Goal: Task Accomplishment & Management: Use online tool/utility

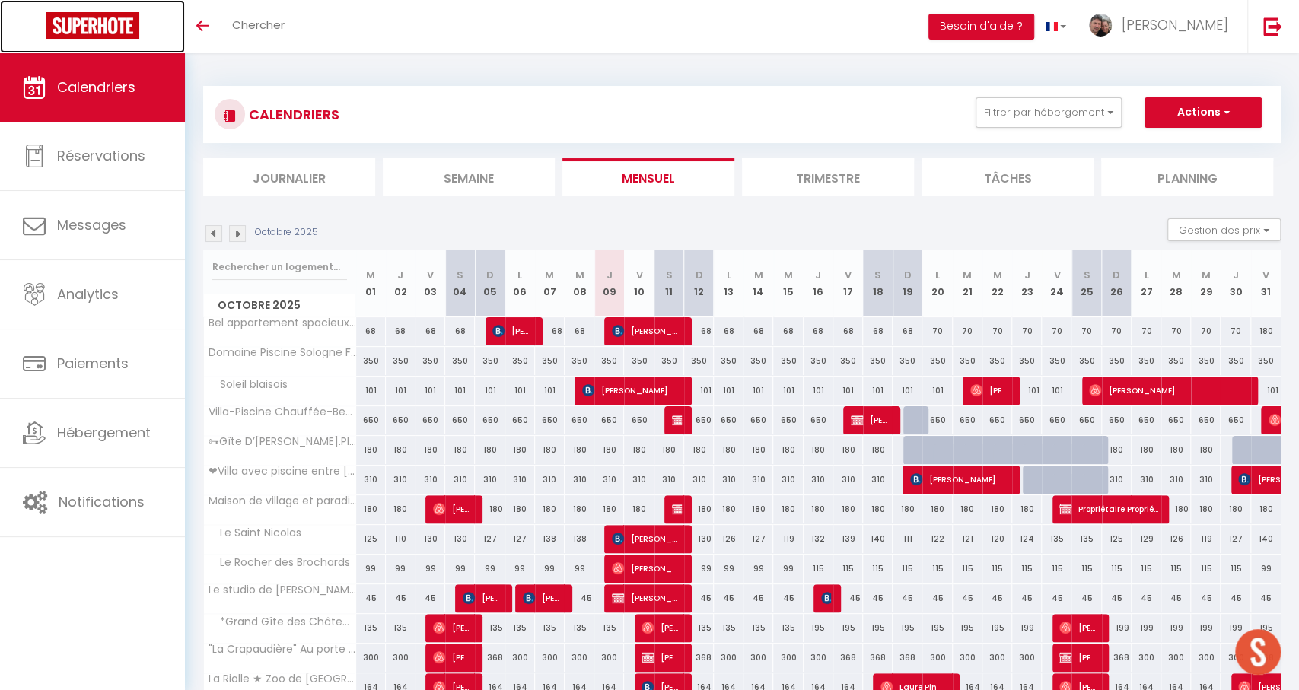
scroll to position [1429, 0]
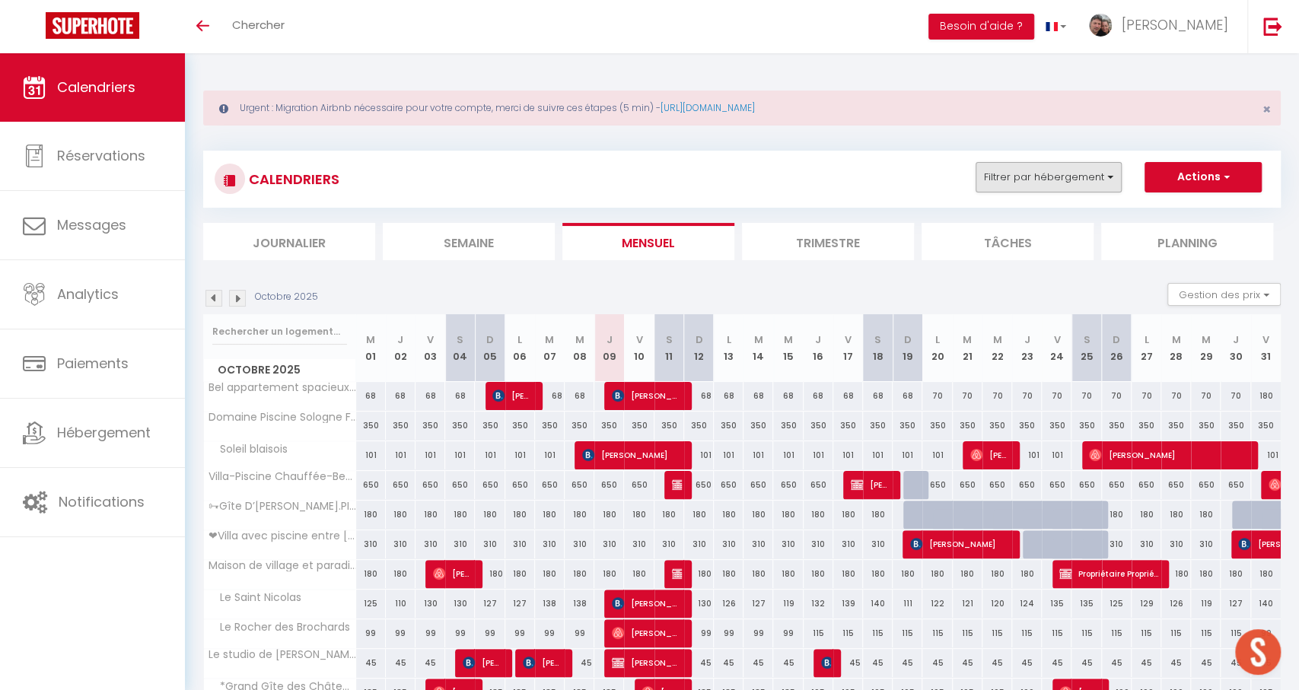
drag, startPoint x: 1050, startPoint y: 179, endPoint x: 1039, endPoint y: 192, distance: 16.8
click at [1050, 179] on button "Filtrer par hébergement" at bounding box center [1048, 177] width 146 height 30
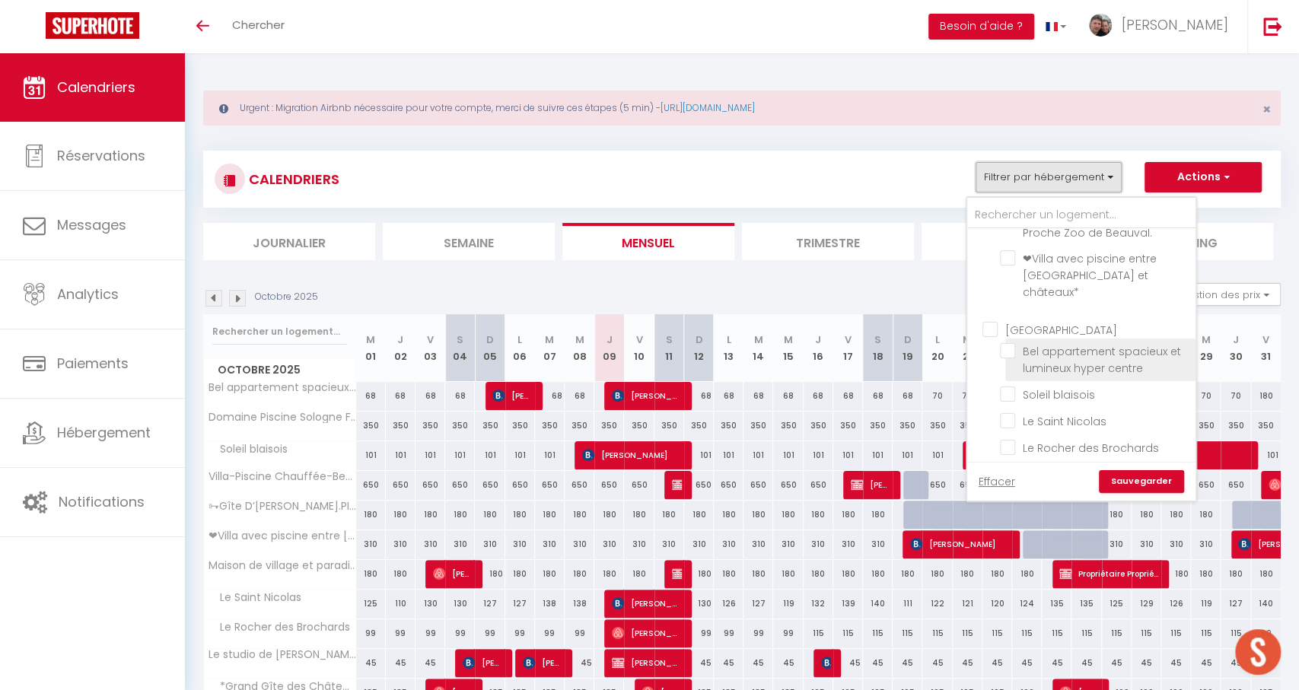
scroll to position [171, 0]
click at [1051, 342] on input "Bel appartement spacieux et lumineux hyper centre" at bounding box center [1095, 349] width 190 height 15
checkbox input "true"
checkbox input "false"
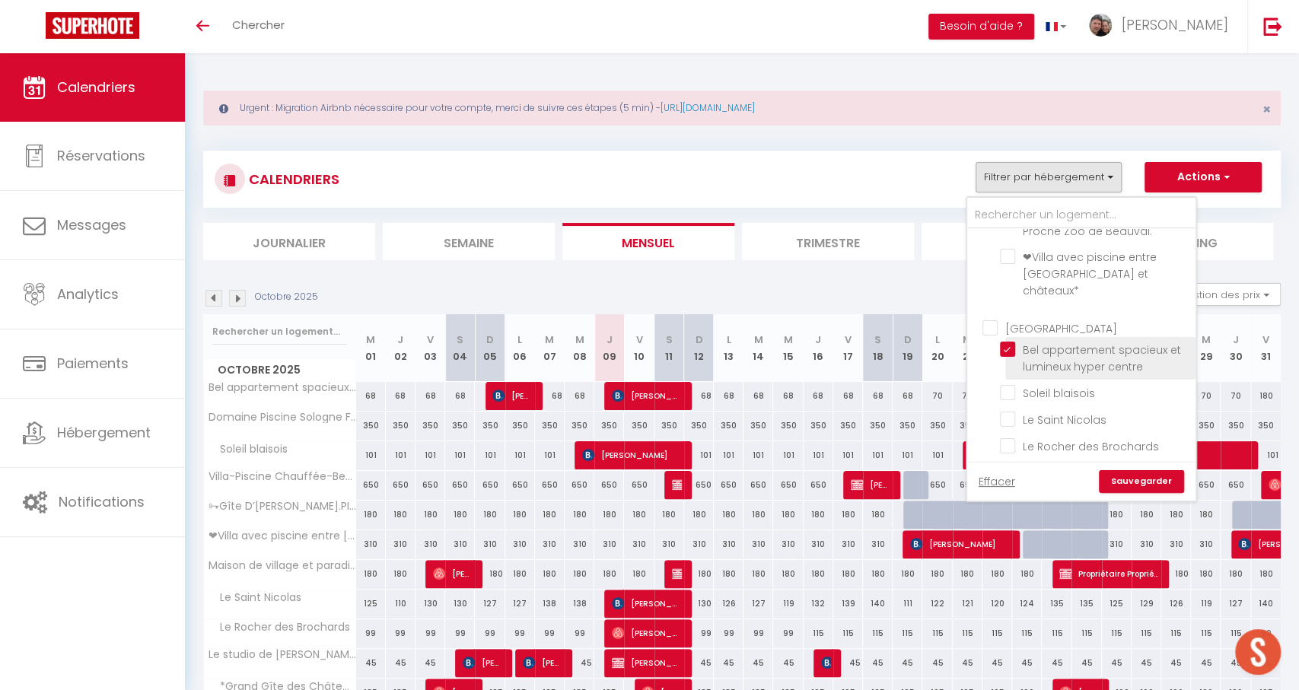
checkbox input "false"
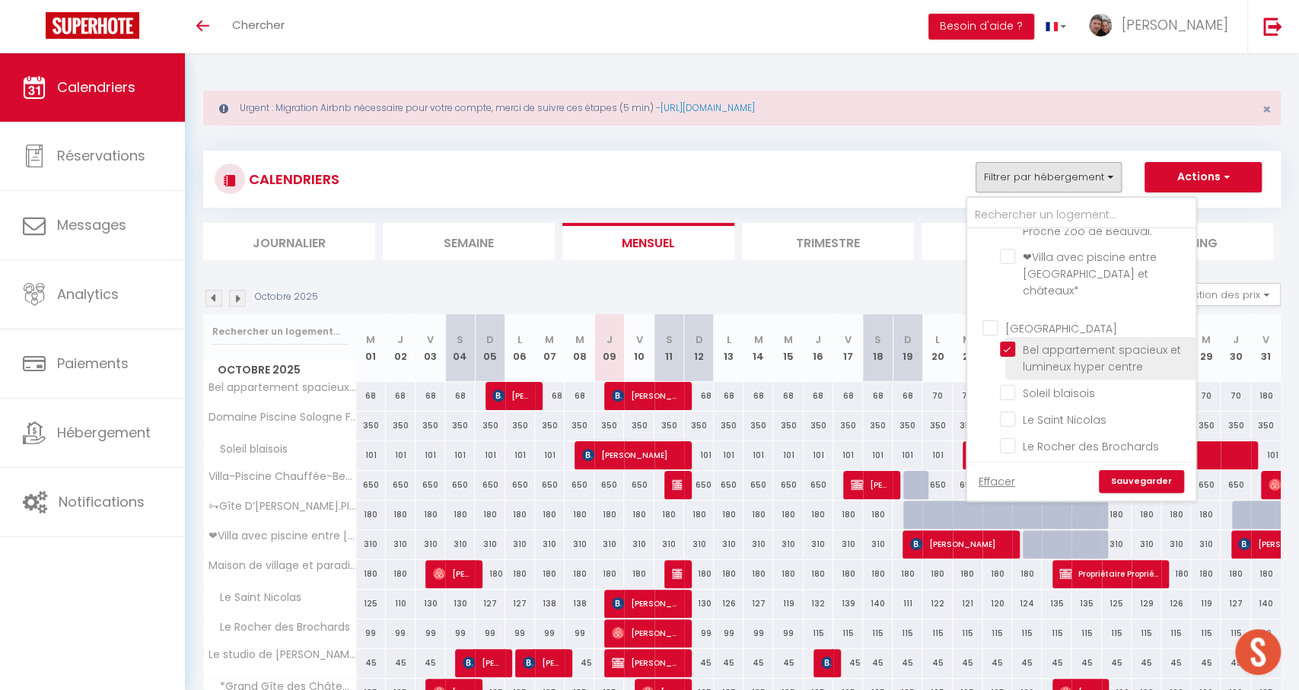
checkbox input "false"
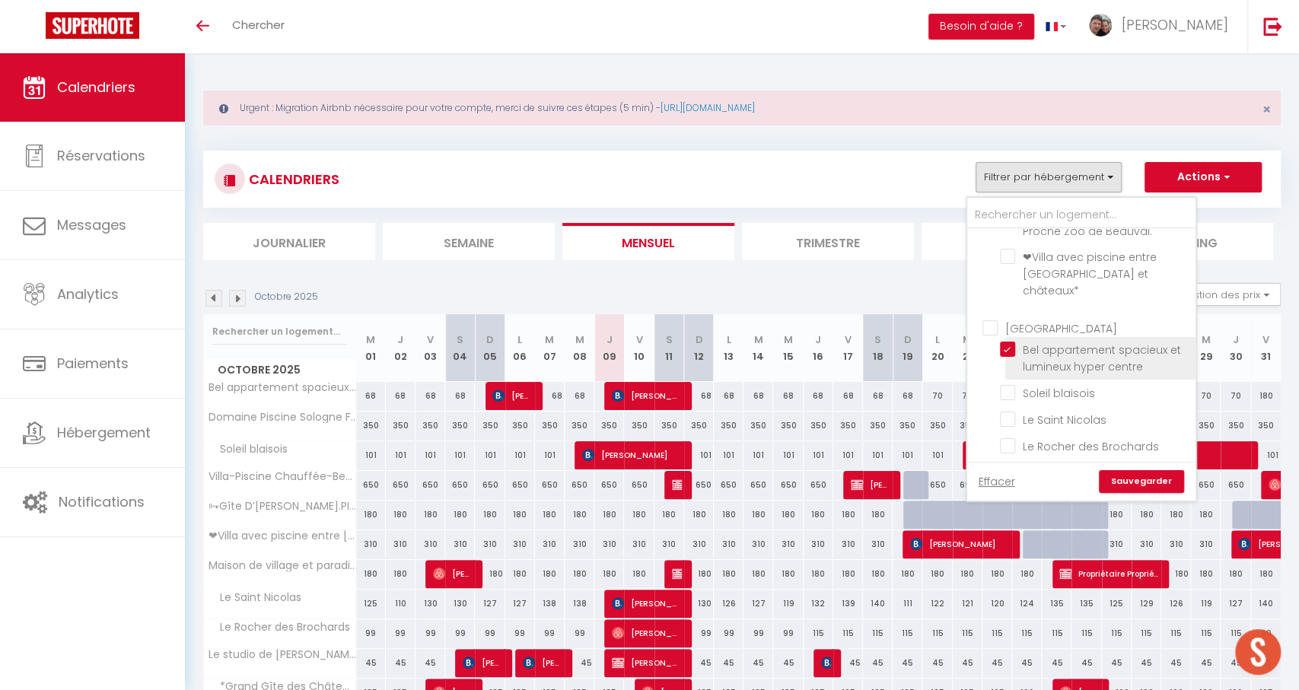
checkbox input "false"
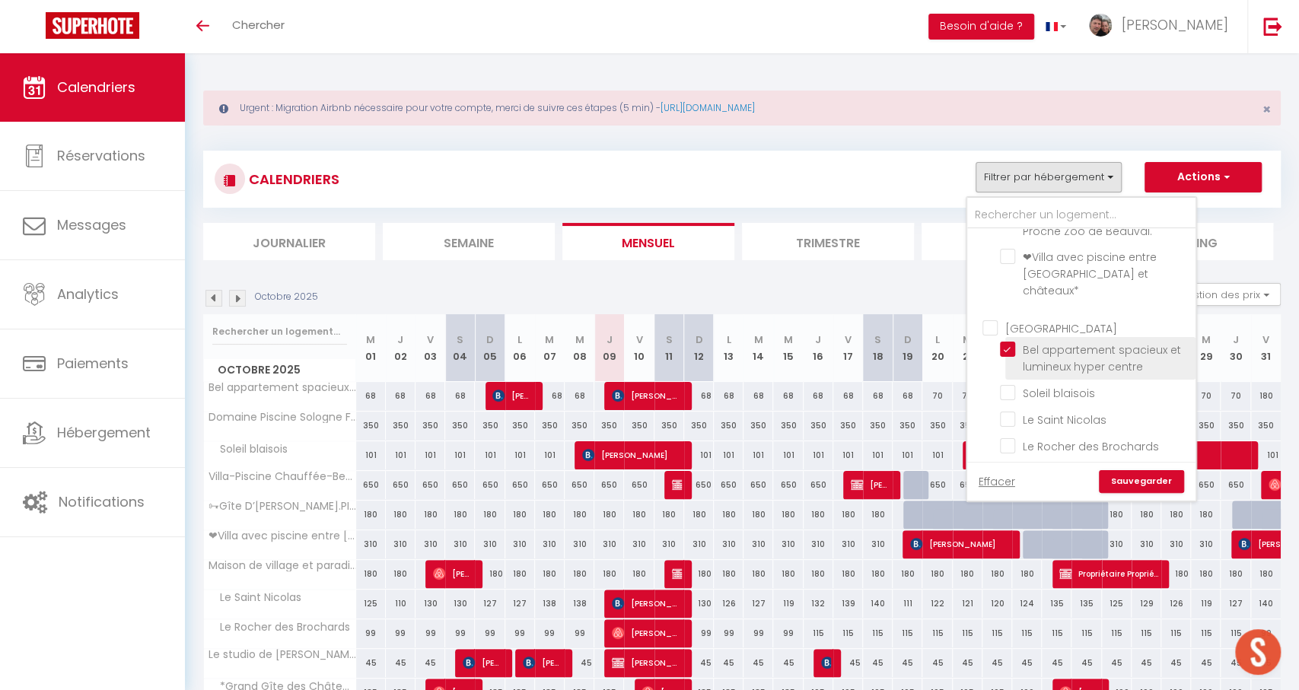
checkbox input "false"
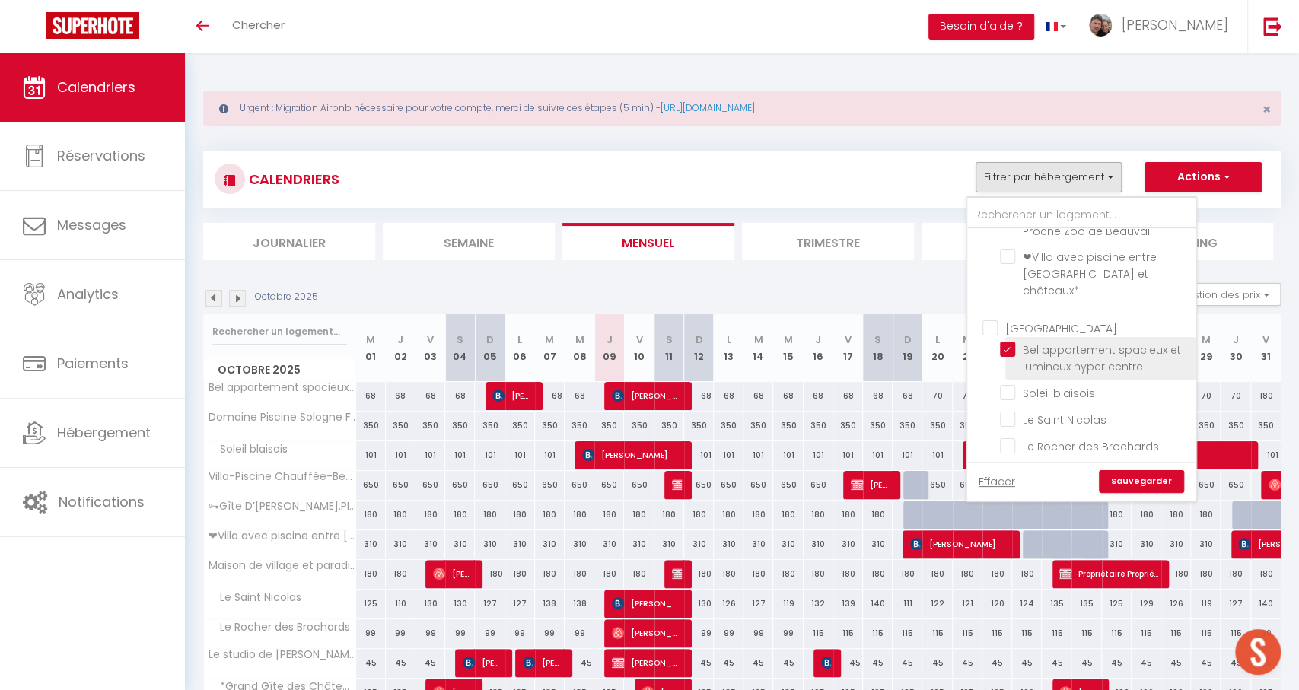
checkbox input "false"
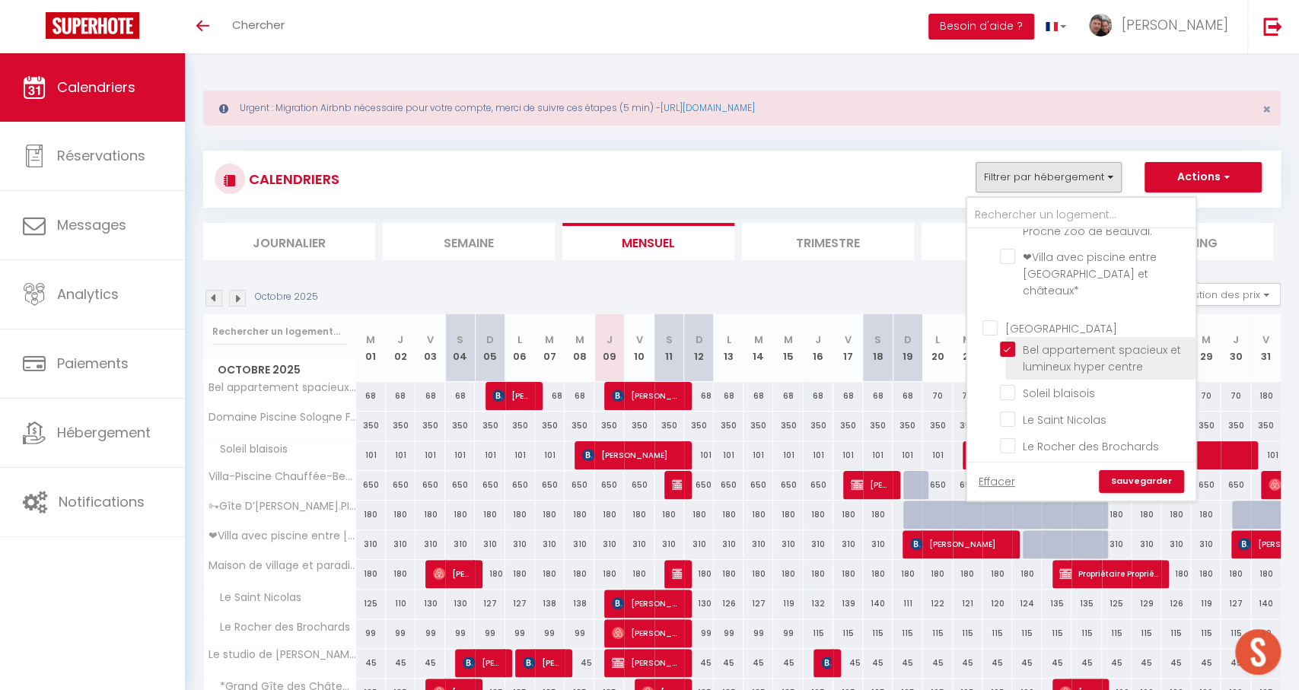
checkbox input "false"
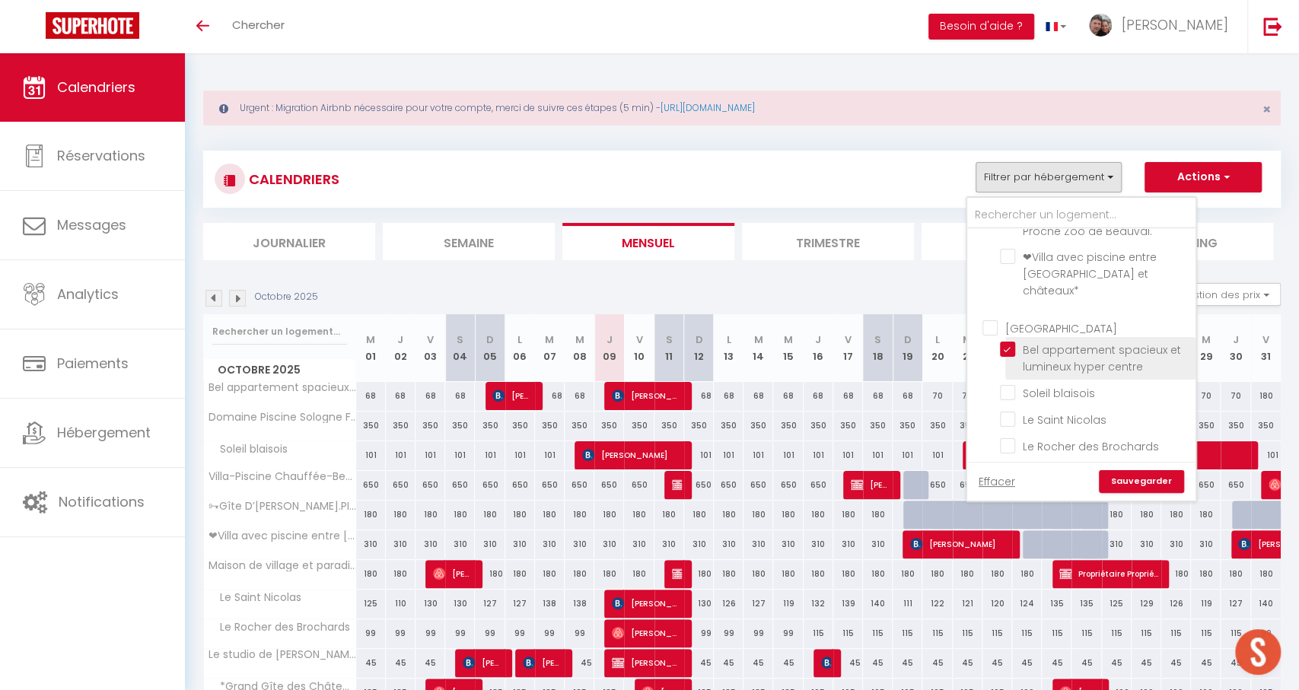
checkbox input "false"
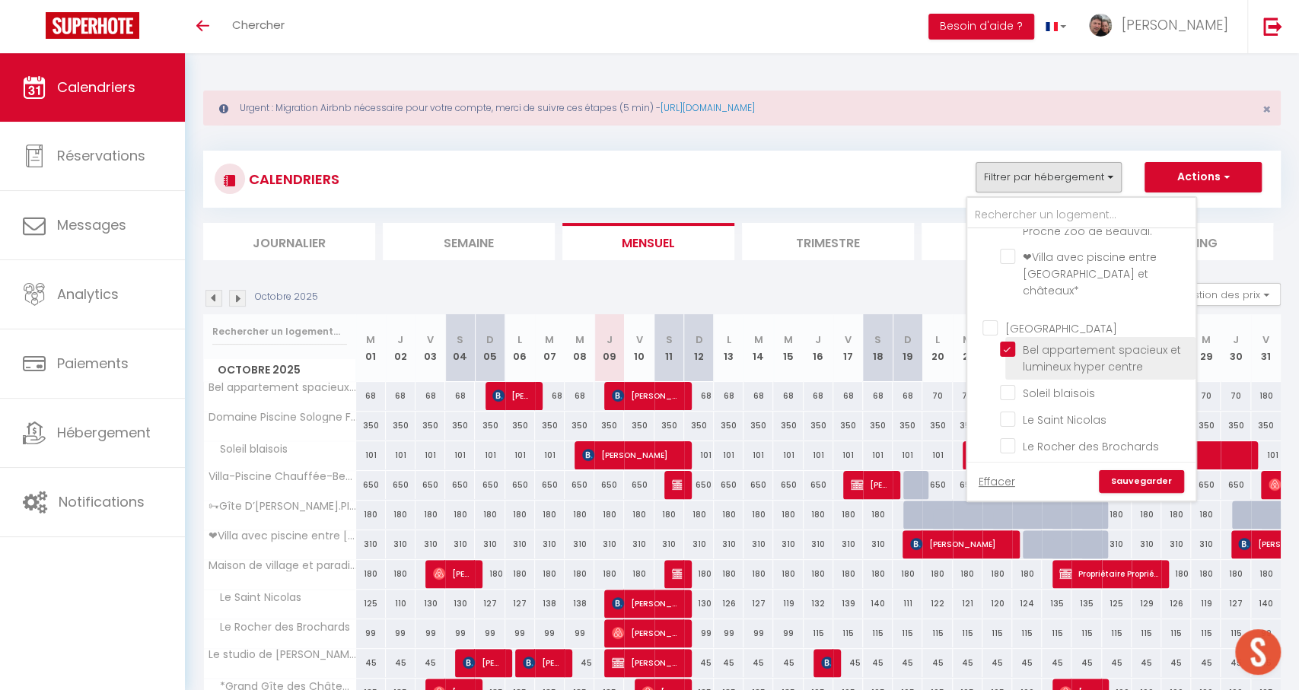
checkbox input "false"
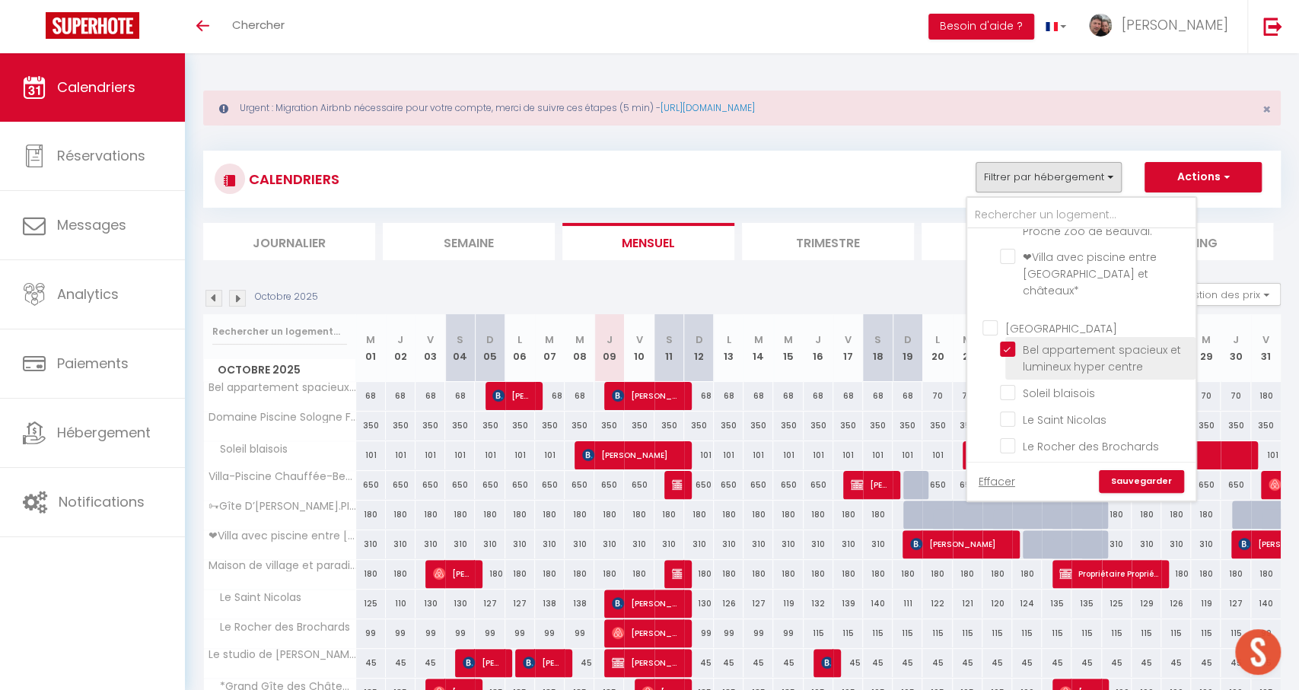
checkbox input "false"
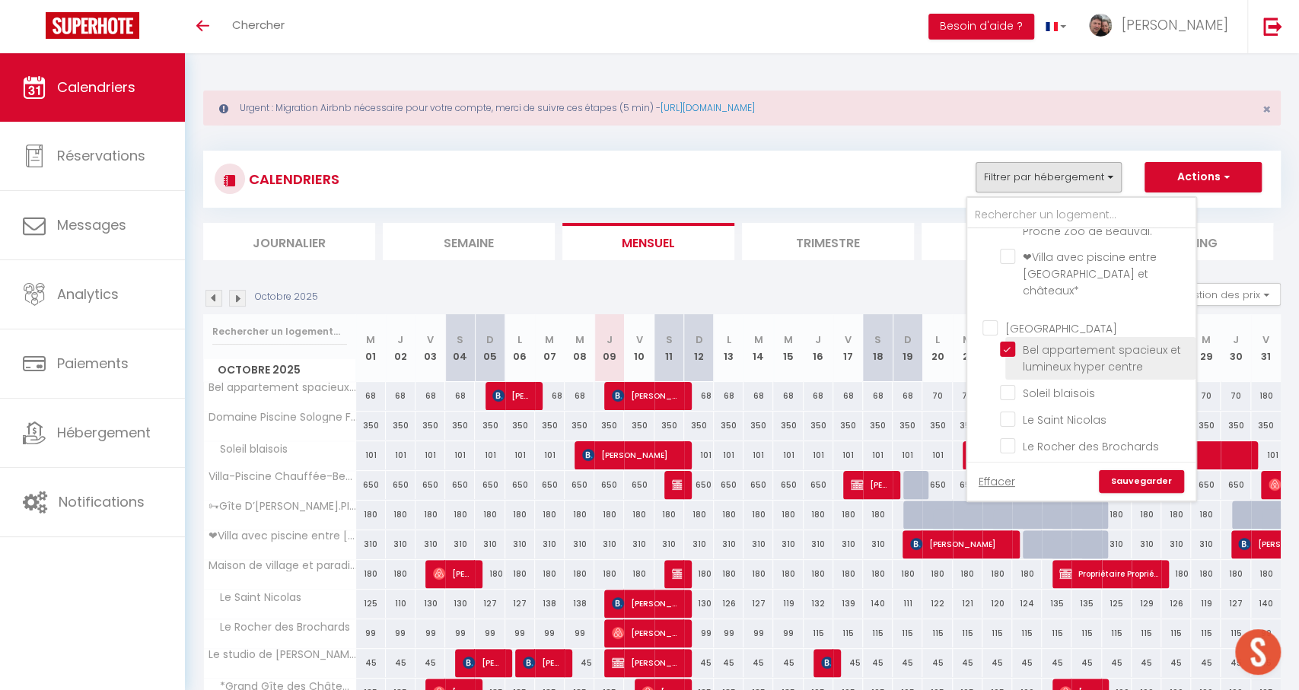
checkbox input "false"
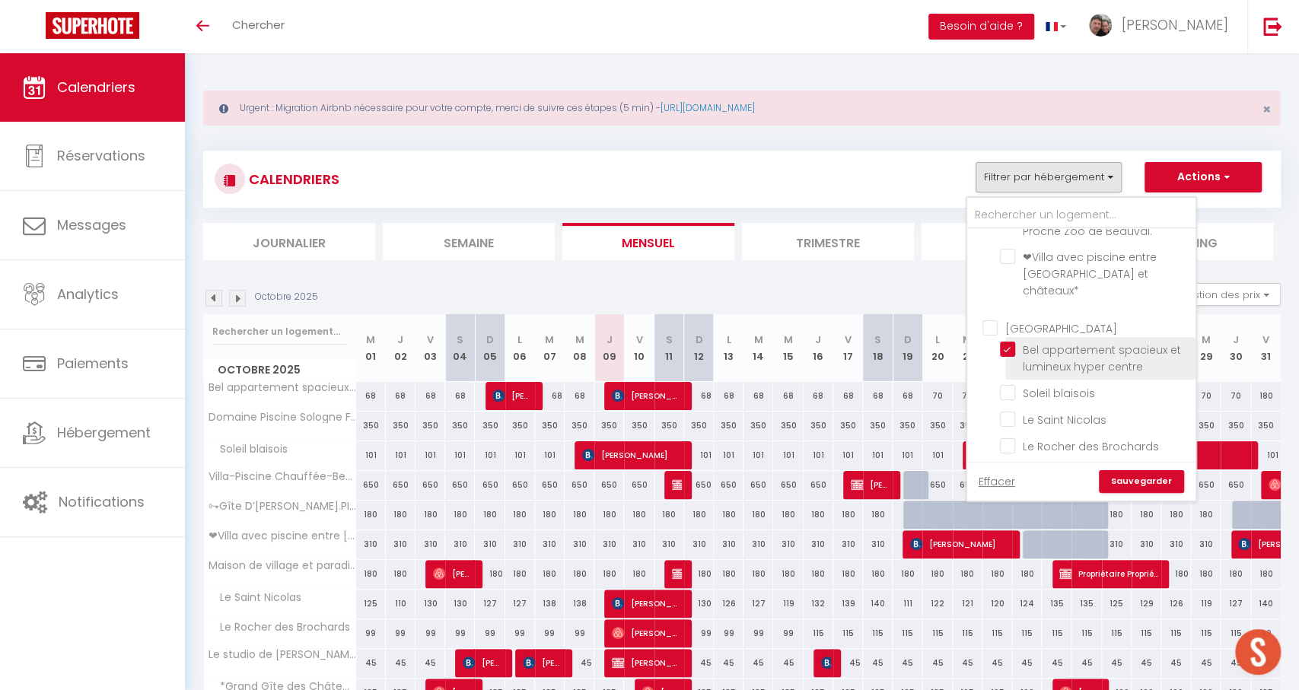
checkbox input "false"
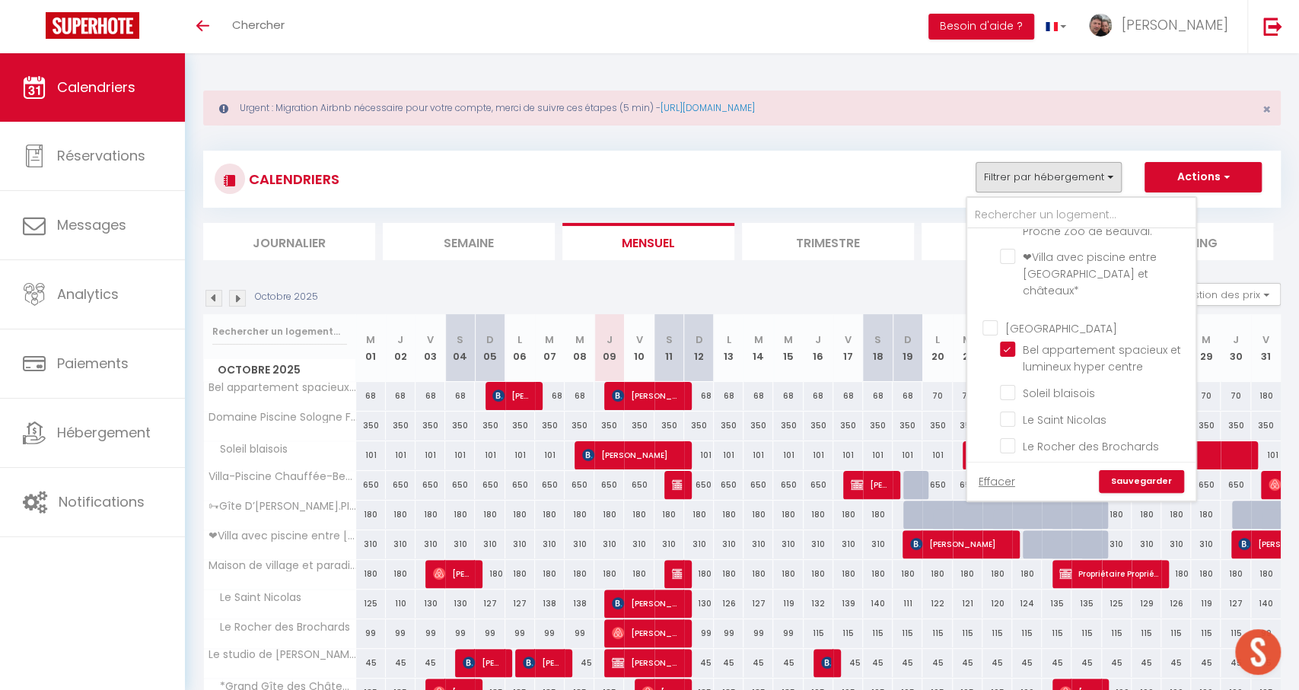
drag, startPoint x: 1132, startPoint y: 484, endPoint x: 1091, endPoint y: 480, distance: 41.3
click at [1131, 484] on link "Sauvegarder" at bounding box center [1141, 481] width 85 height 23
